Goal: Information Seeking & Learning: Learn about a topic

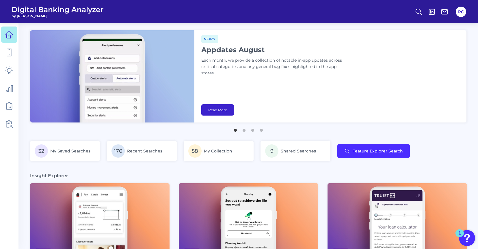
click at [219, 109] on link "Read More" at bounding box center [217, 109] width 33 height 11
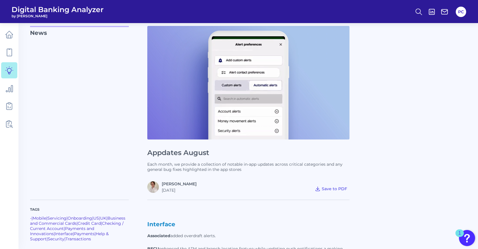
scroll to position [29, 0]
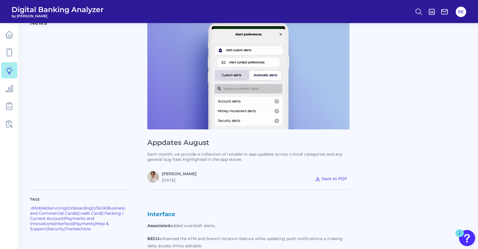
click at [167, 141] on h1 "Appdates August" at bounding box center [248, 143] width 202 height 8
click at [272, 93] on img at bounding box center [248, 73] width 202 height 114
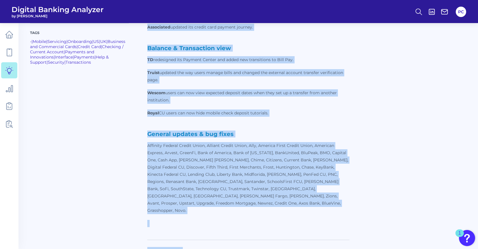
scroll to position [348, 0]
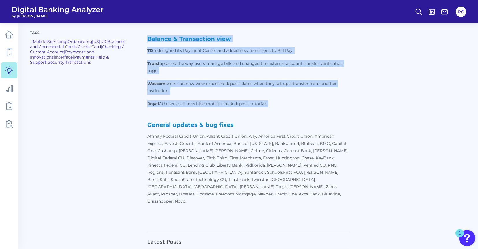
drag, startPoint x: 147, startPoint y: 68, endPoint x: 323, endPoint y: 99, distance: 178.8
click at [323, 99] on p "Interface Associated added overdraft alerts. BECU enhanced the ATM and branch l…" at bounding box center [248, 54] width 202 height 327
copy p "Interface Associated added overdraft alerts. BECU enhanced the ATM and branch l…"
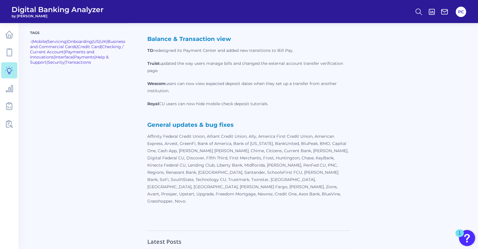
click at [110, 84] on div "Tags - | Mobile | Servicing | Onboarding | [GEOGRAPHIC_DATA] | [GEOGRAPHIC_DATA…" at bounding box center [88, 46] width 117 height 353
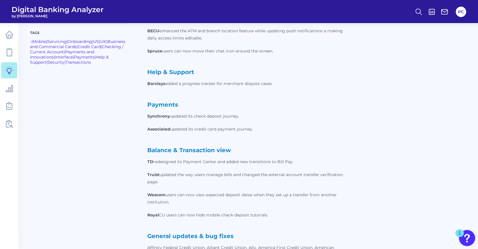
scroll to position [204, 0]
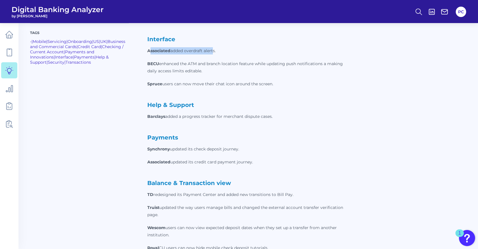
drag, startPoint x: 149, startPoint y: 50, endPoint x: 214, endPoint y: 54, distance: 65.3
click at [214, 54] on p "Associated added overdraft alerts." at bounding box center [248, 50] width 202 height 7
click at [198, 48] on p "Associated added overdraft alerts." at bounding box center [248, 50] width 202 height 7
click at [100, 91] on div "Tags - | Mobile | Servicing | Onboarding | [GEOGRAPHIC_DATA] | [GEOGRAPHIC_DATA…" at bounding box center [88, 191] width 117 height 353
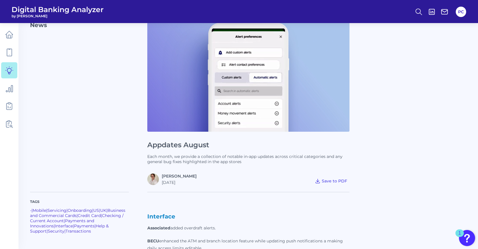
scroll to position [0, 0]
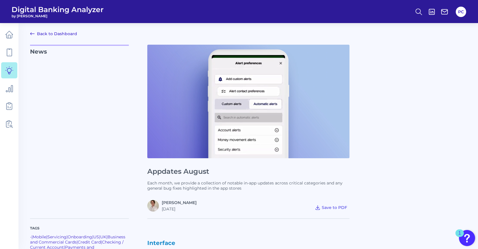
click at [38, 32] on link "Back to Dashboard" at bounding box center [53, 33] width 47 height 7
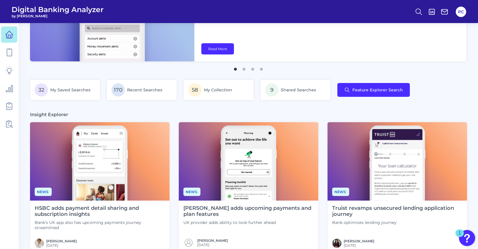
scroll to position [144, 0]
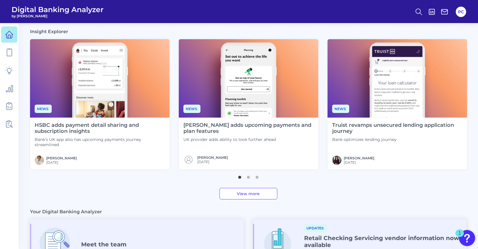
click at [230, 192] on link "View more" at bounding box center [248, 194] width 58 height 12
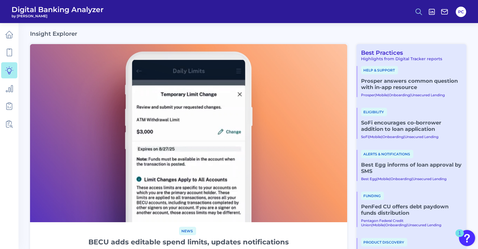
click at [418, 12] on icon at bounding box center [418, 12] width 8 height 8
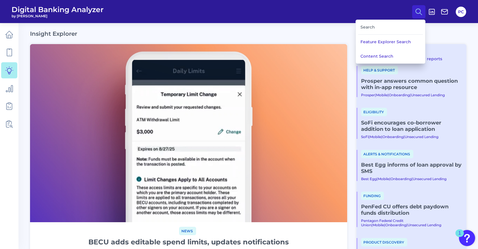
click at [384, 24] on div "Search" at bounding box center [390, 27] width 65 height 15
click at [373, 29] on div "Search" at bounding box center [390, 27] width 65 height 15
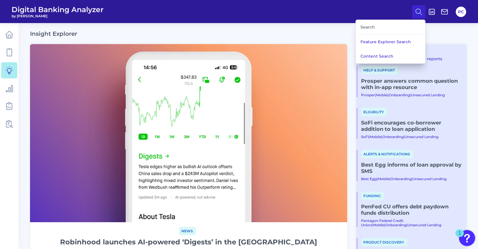
click at [246, 21] on header "Digital Banking Analyzer by Curinos Search Feature Explorer Search Content Sear…" at bounding box center [239, 11] width 478 height 23
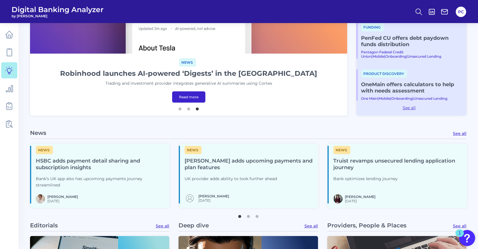
scroll to position [202, 0]
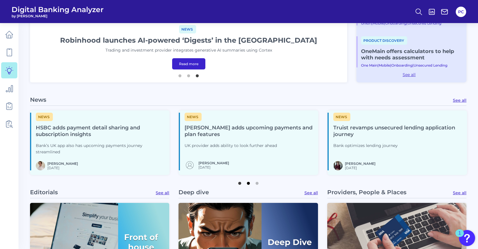
click at [249, 184] on button "2" at bounding box center [248, 182] width 6 height 6
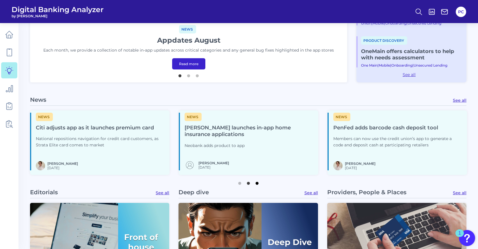
click at [256, 185] on button "3" at bounding box center [257, 182] width 6 height 6
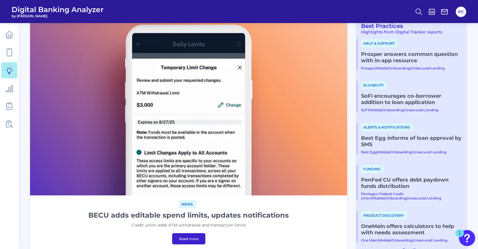
scroll to position [20, 0]
